Goal: Information Seeking & Learning: Learn about a topic

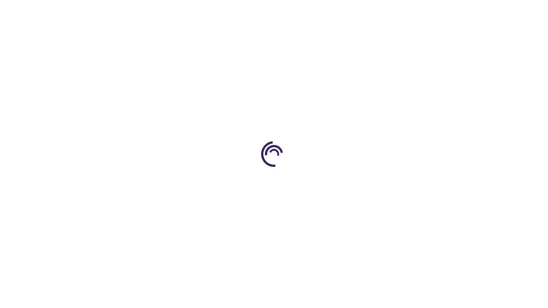
scroll to position [1134, 0]
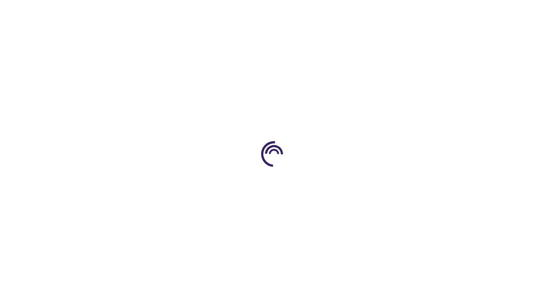
scroll to position [446, 0]
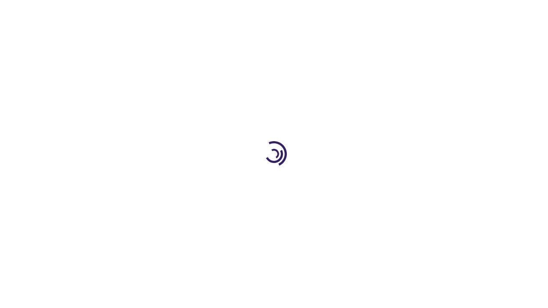
scroll to position [2368, 0]
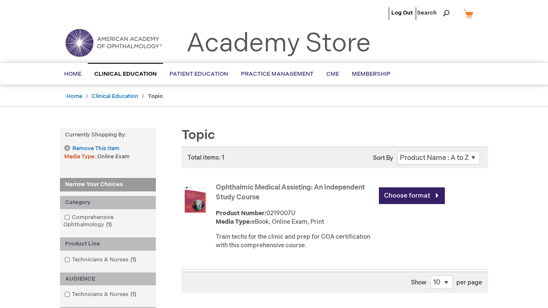
scroll to position [281, 0]
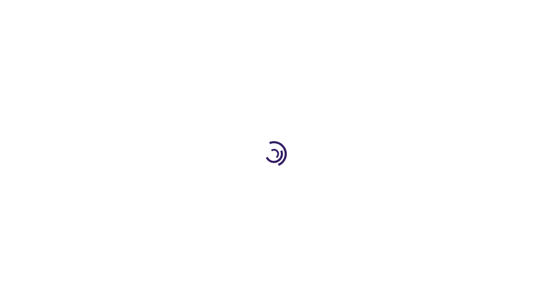
scroll to position [1178, 0]
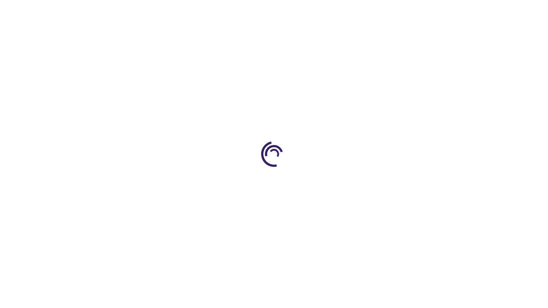
type input "1"
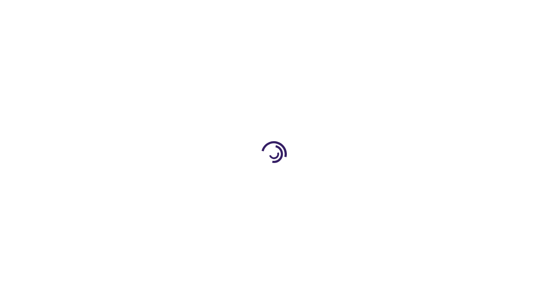
scroll to position [1100, 0]
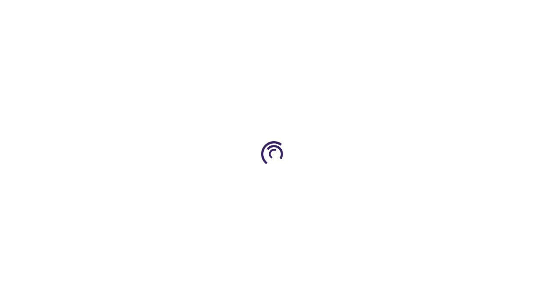
scroll to position [218, 0]
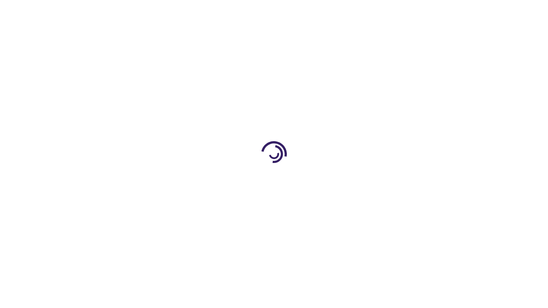
scroll to position [238, 0]
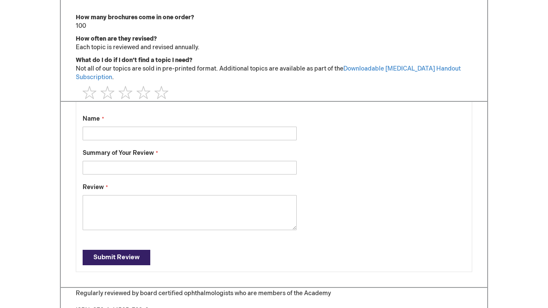
scroll to position [716, 0]
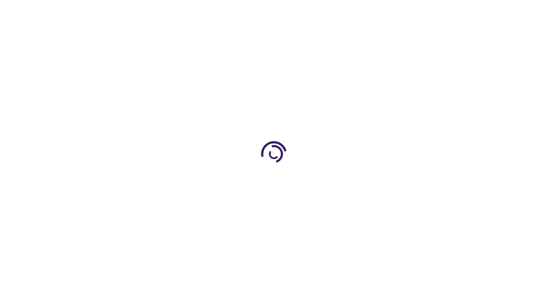
scroll to position [2179, 0]
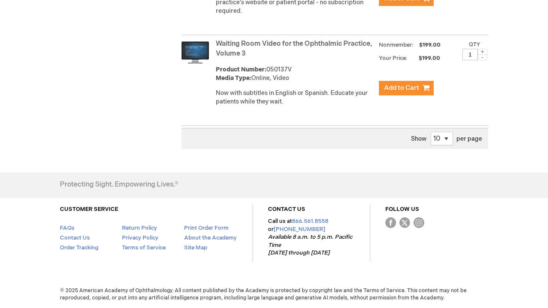
scroll to position [1647, 0]
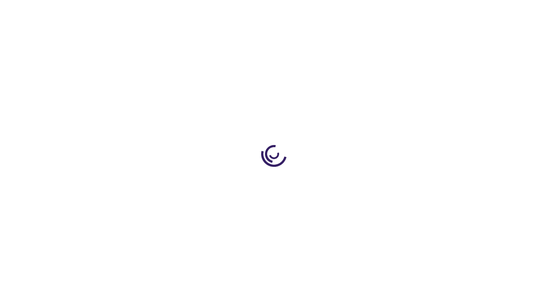
scroll to position [560, 0]
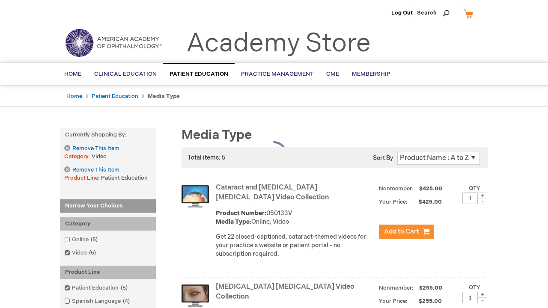
scroll to position [471, 0]
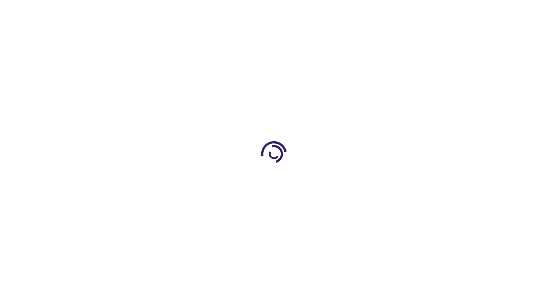
scroll to position [2220, 0]
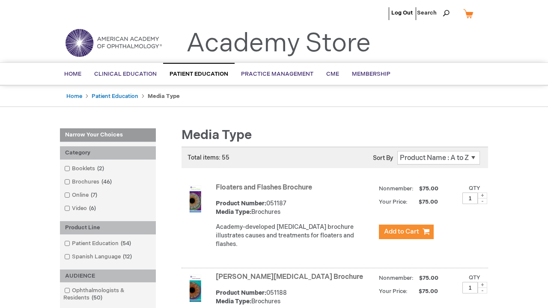
scroll to position [837, 0]
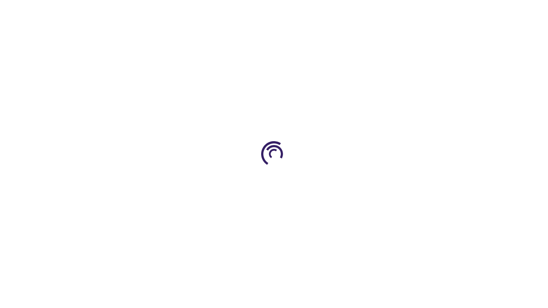
scroll to position [1137, 0]
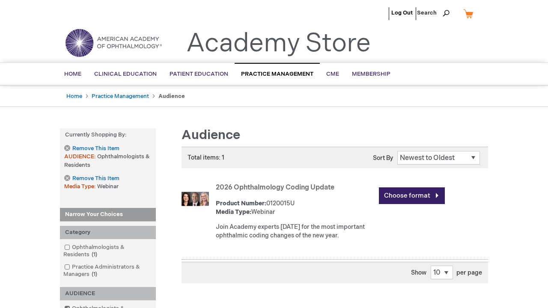
scroll to position [1098, 0]
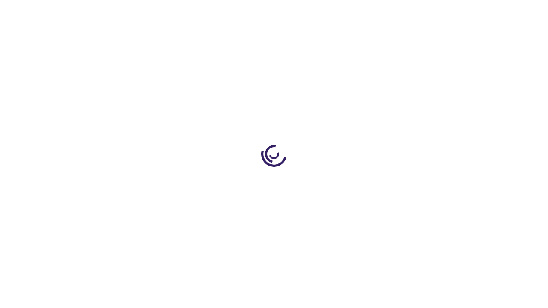
scroll to position [211, 0]
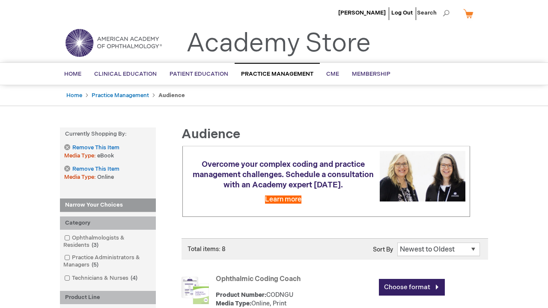
scroll to position [832, 0]
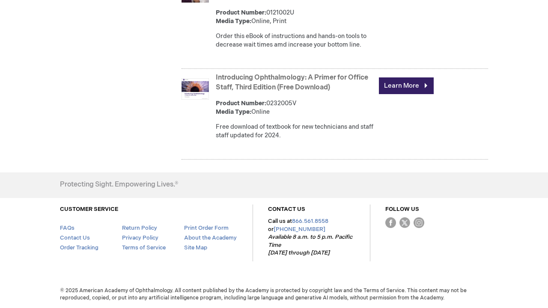
scroll to position [832, 0]
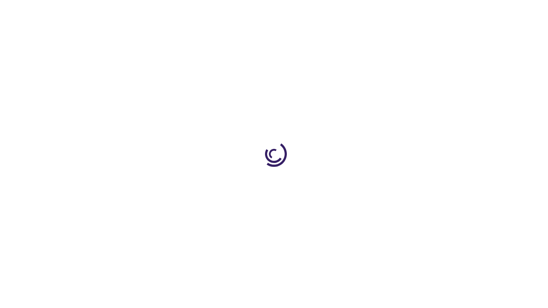
scroll to position [436, 0]
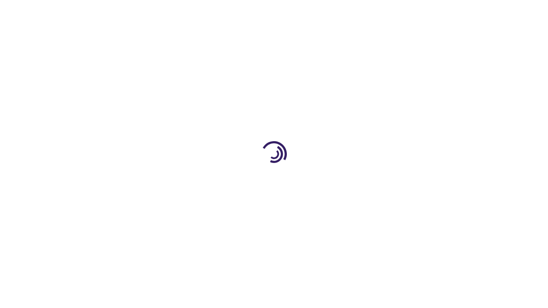
scroll to position [478, 0]
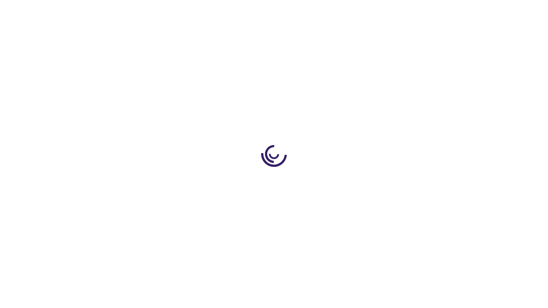
scroll to position [1636, 0]
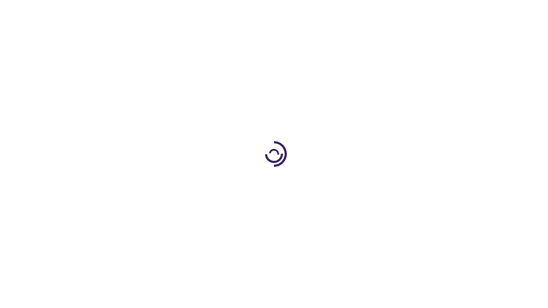
scroll to position [363, 0]
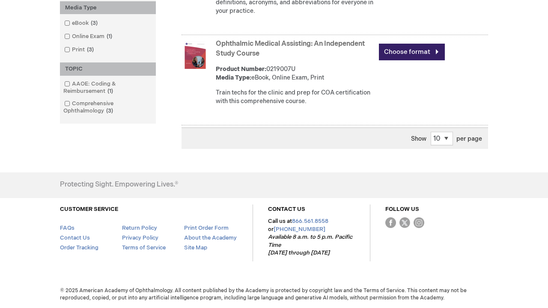
scroll to position [1169, 0]
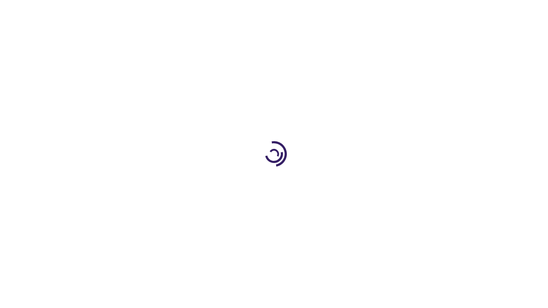
scroll to position [333, 0]
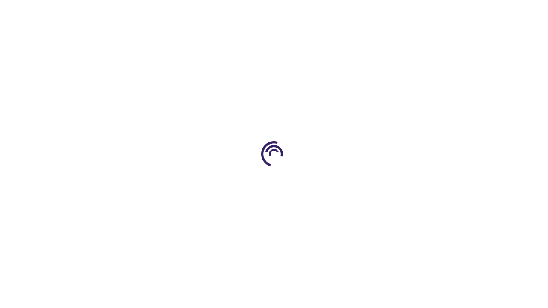
scroll to position [921, 0]
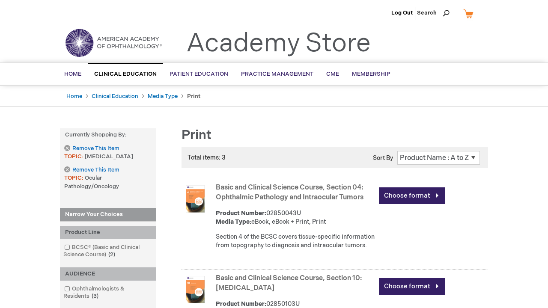
scroll to position [460, 0]
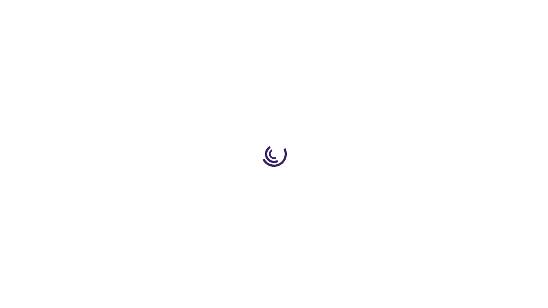
scroll to position [1215, 0]
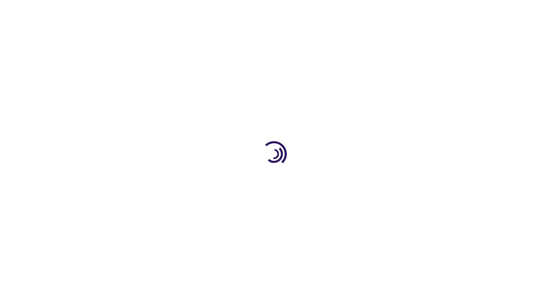
scroll to position [311, 0]
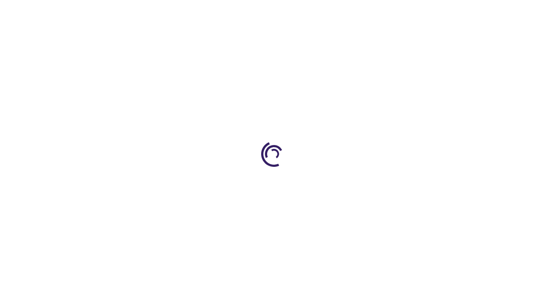
scroll to position [112, 0]
